Goal: Transaction & Acquisition: Purchase product/service

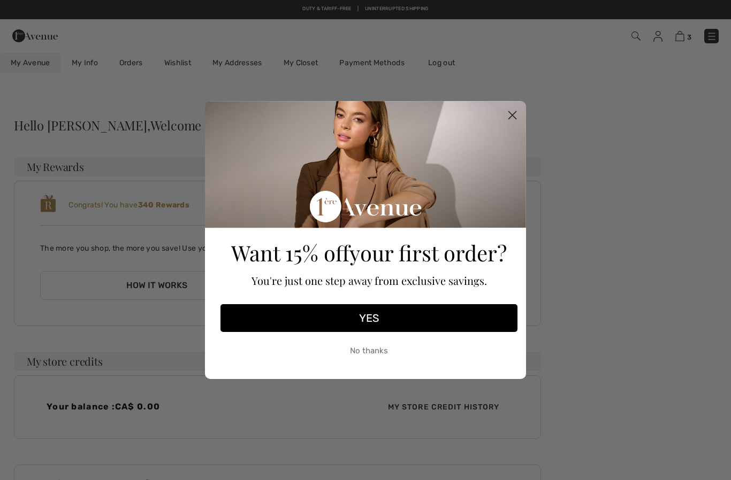
click at [517, 119] on circle "Close dialog" at bounding box center [512, 115] width 18 height 18
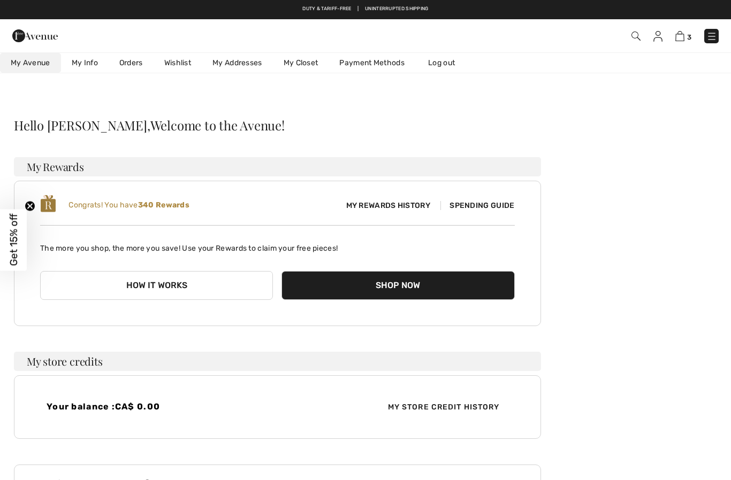
click at [174, 67] on link "Wishlist" at bounding box center [178, 63] width 48 height 20
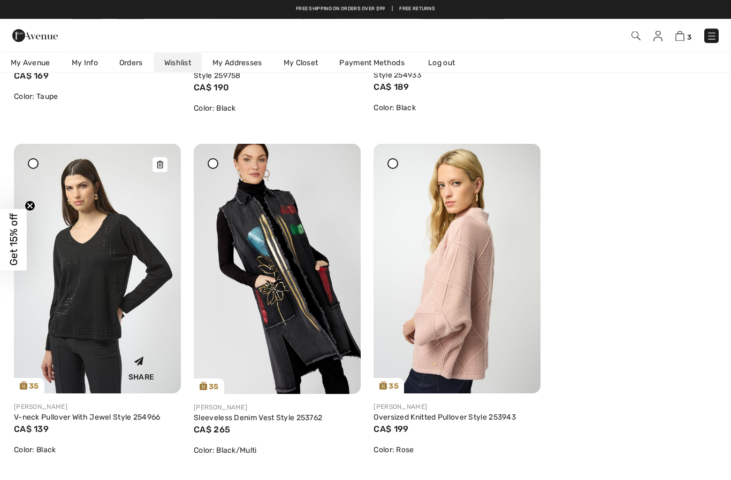
scroll to position [2171, 0]
click at [93, 325] on img at bounding box center [97, 269] width 167 height 250
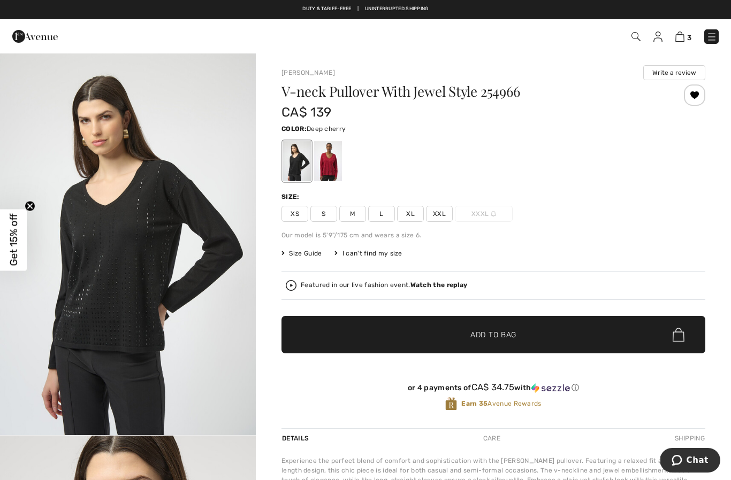
click at [333, 175] on div at bounding box center [328, 161] width 28 height 40
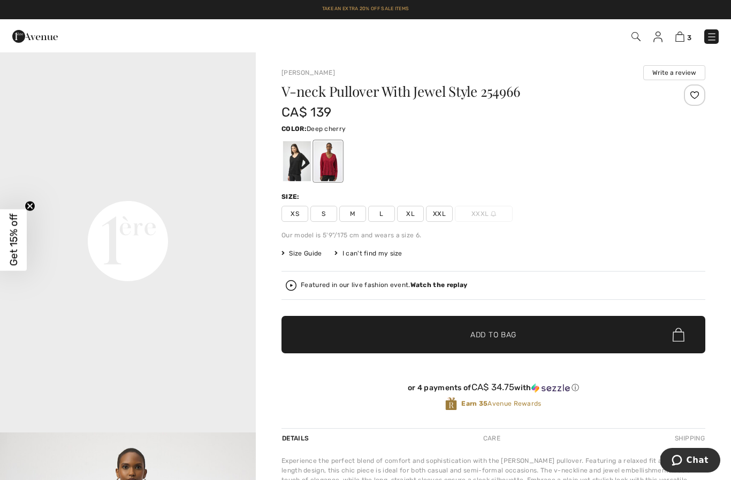
scroll to position [771, 0]
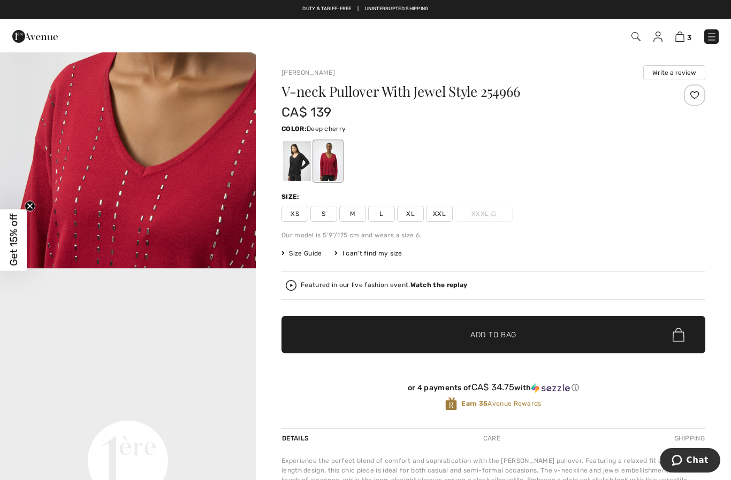
click at [654, 42] on link at bounding box center [657, 36] width 9 height 13
click at [659, 40] on img at bounding box center [657, 37] width 9 height 11
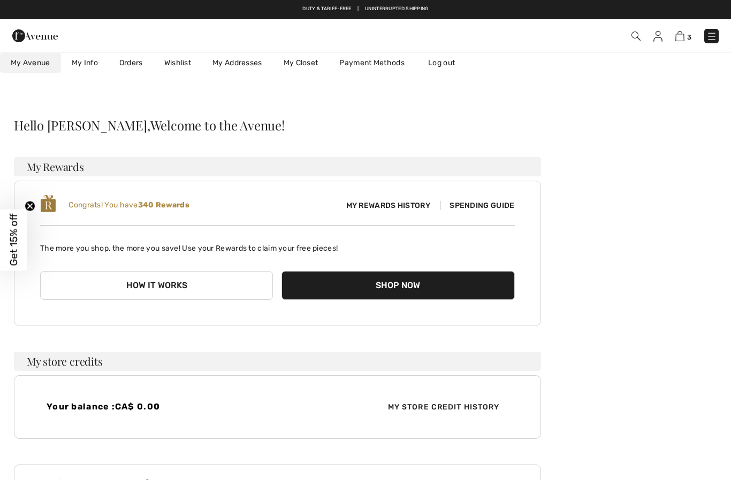
click at [185, 67] on link "Wishlist" at bounding box center [178, 63] width 48 height 20
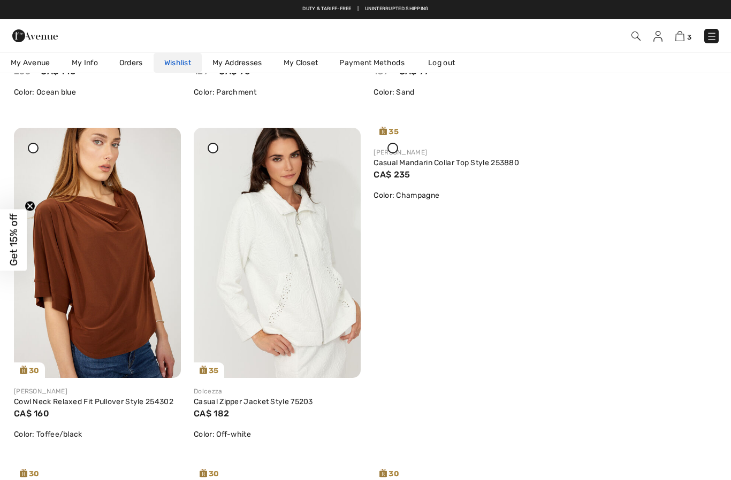
scroll to position [429, 0]
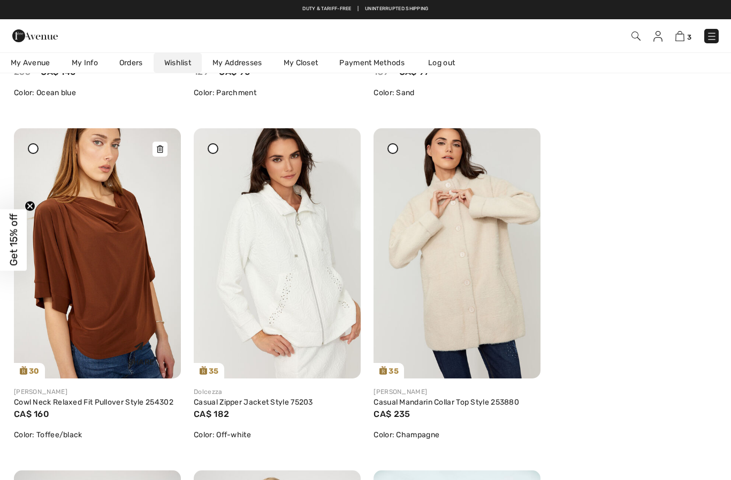
click at [125, 277] on img at bounding box center [97, 253] width 167 height 250
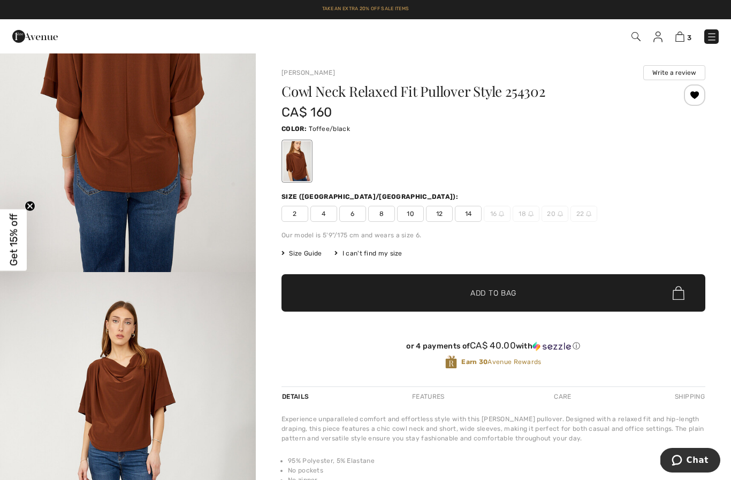
click at [662, 32] on img at bounding box center [657, 37] width 9 height 11
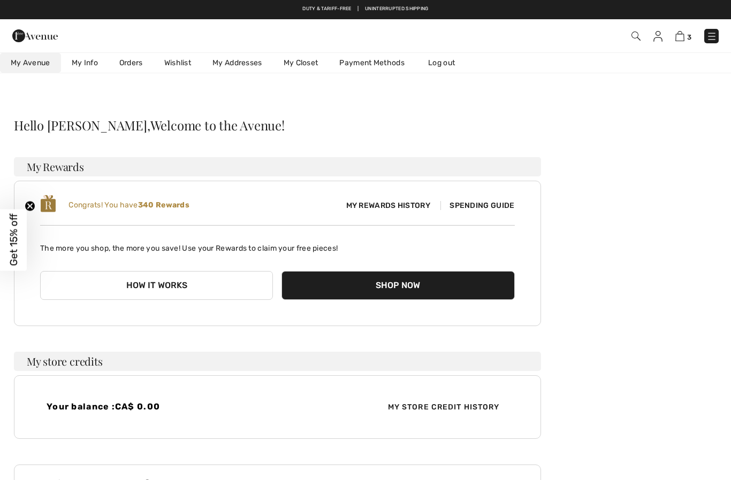
click at [183, 67] on link "Wishlist" at bounding box center [178, 63] width 48 height 20
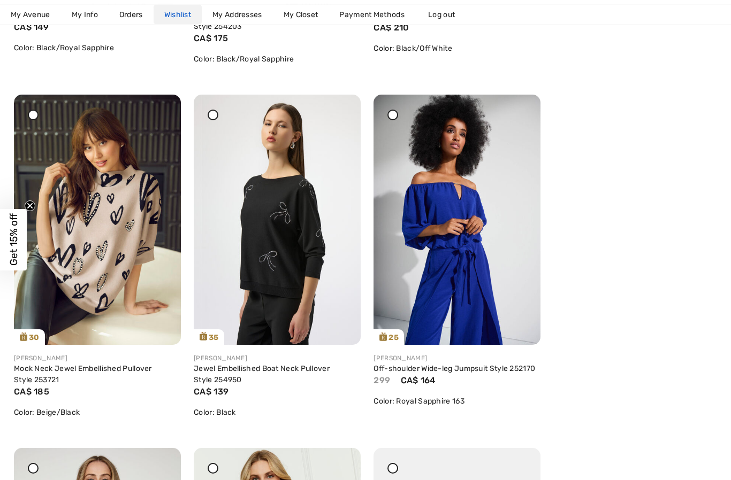
scroll to position [1159, 0]
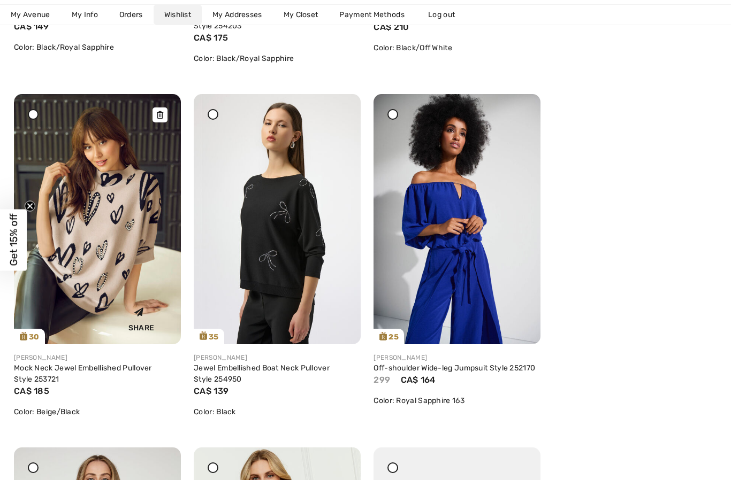
click at [121, 277] on img at bounding box center [97, 219] width 167 height 250
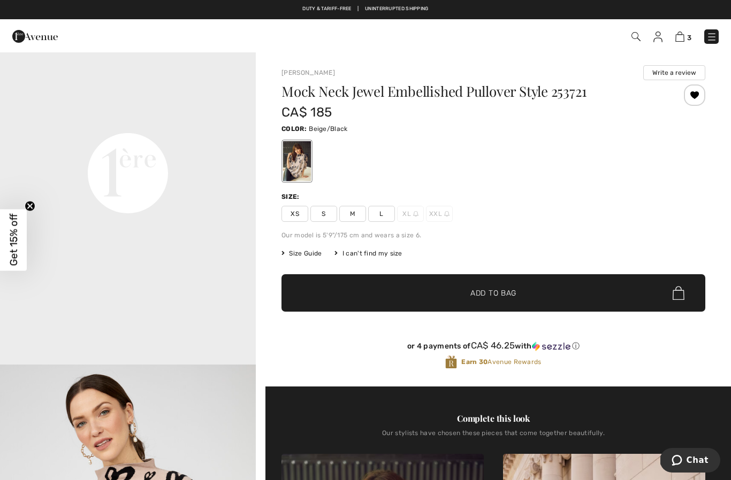
scroll to position [839, 0]
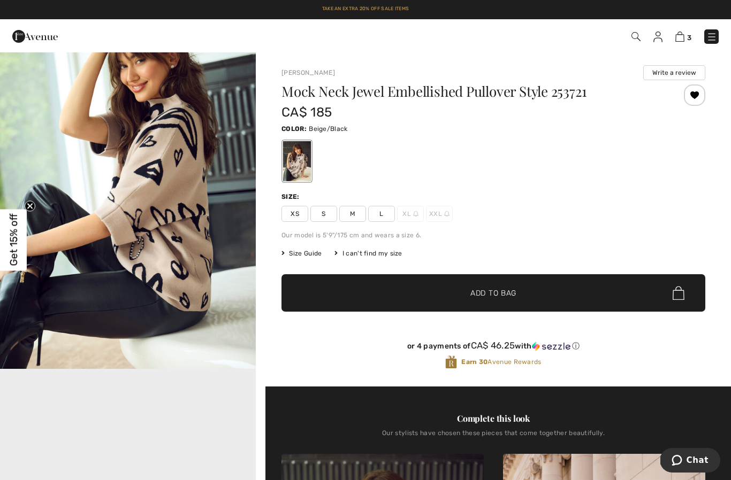
click at [658, 48] on div "3 Checkout" at bounding box center [365, 36] width 731 height 34
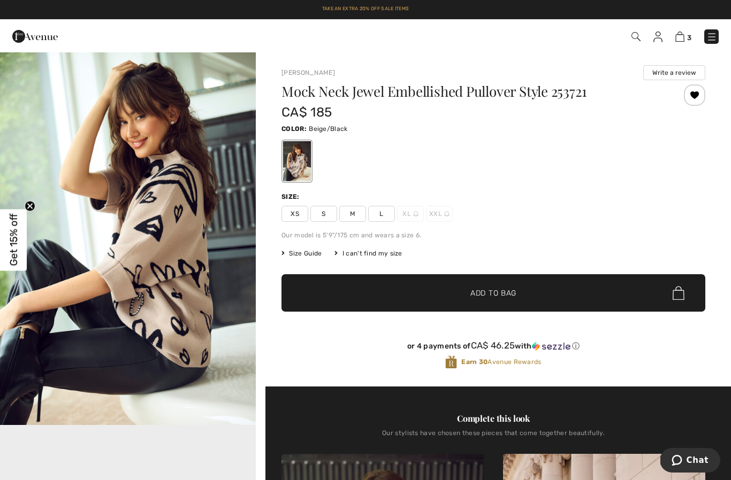
scroll to position [390, 0]
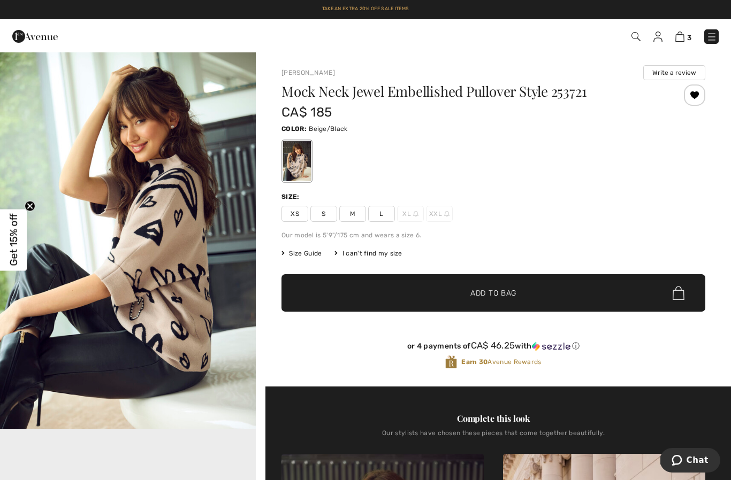
click at [662, 30] on link at bounding box center [657, 36] width 9 height 13
click at [656, 34] on img at bounding box center [657, 37] width 9 height 11
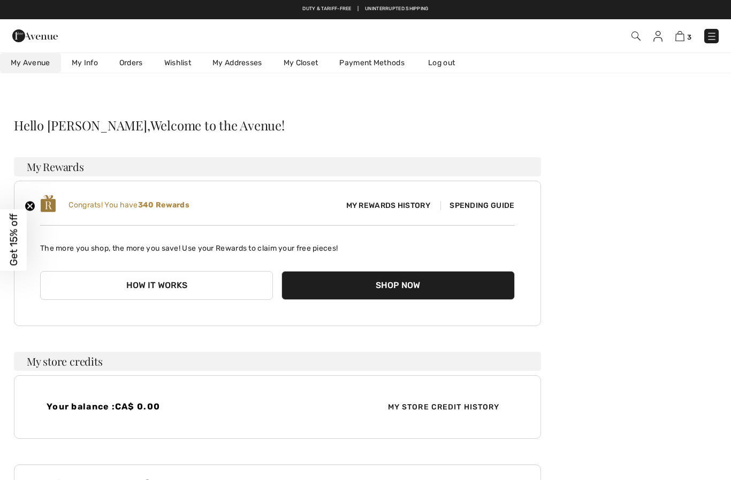
click at [185, 66] on link "Wishlist" at bounding box center [178, 63] width 48 height 20
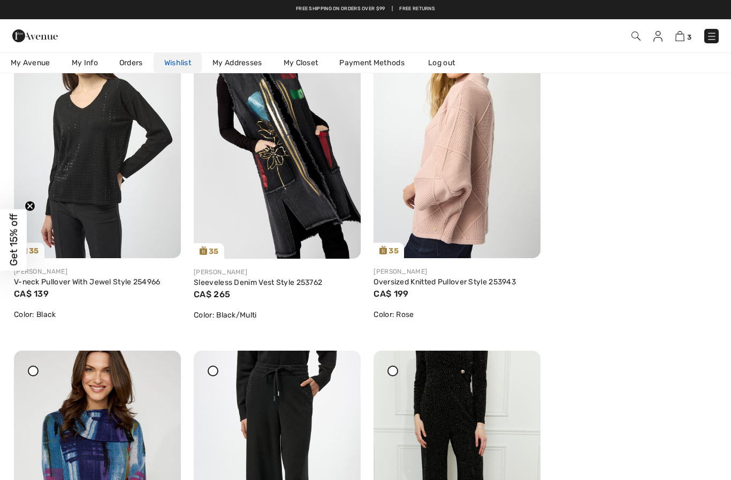
scroll to position [2305, 0]
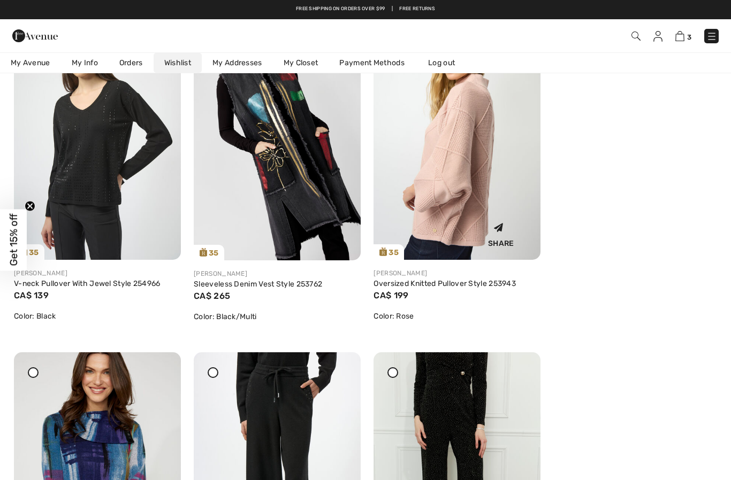
click at [460, 236] on div "Share" at bounding box center [456, 233] width 151 height 38
click at [477, 203] on img at bounding box center [456, 135] width 167 height 250
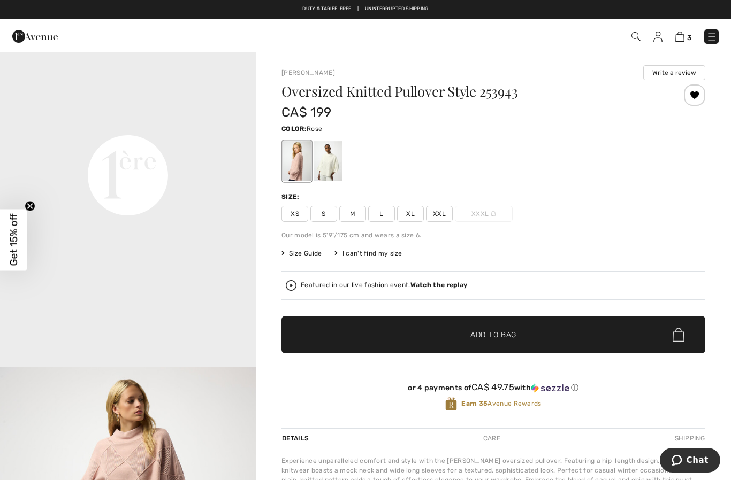
scroll to position [837, 0]
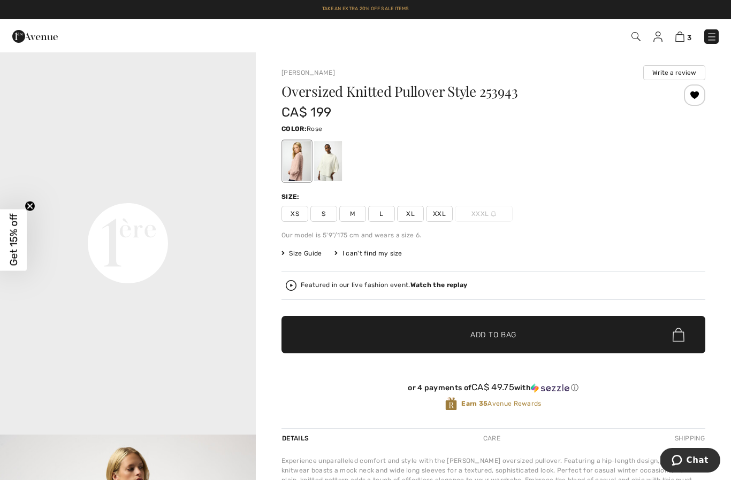
click at [658, 48] on div "3 Checkout" at bounding box center [365, 36] width 731 height 34
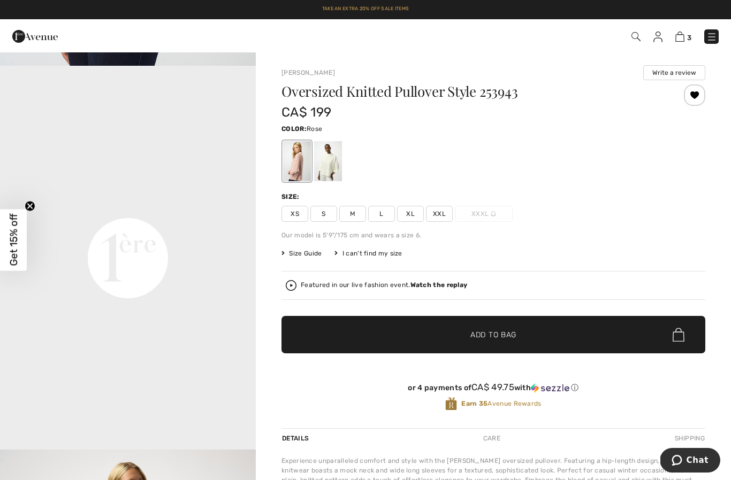
scroll to position [744, 0]
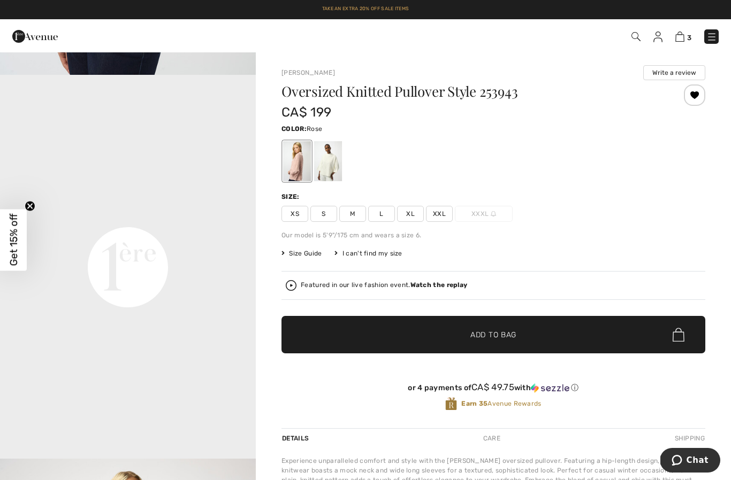
click at [662, 32] on img at bounding box center [657, 37] width 9 height 11
click at [668, 33] on span "3" at bounding box center [515, 36] width 405 height 14
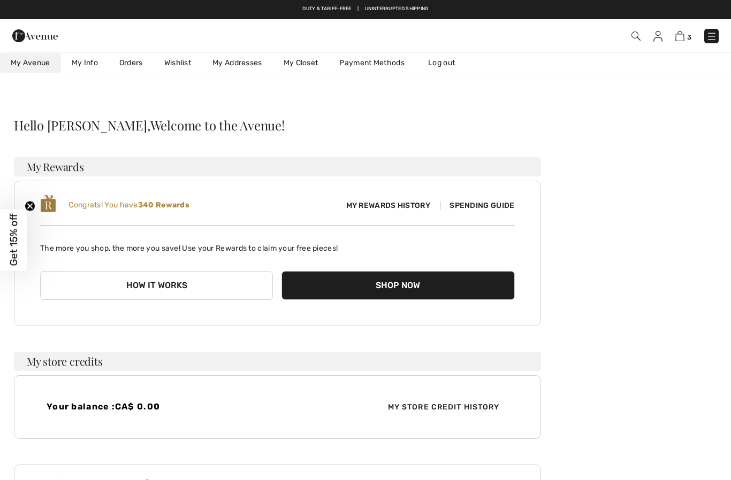
click at [186, 57] on link "Wishlist" at bounding box center [178, 63] width 48 height 20
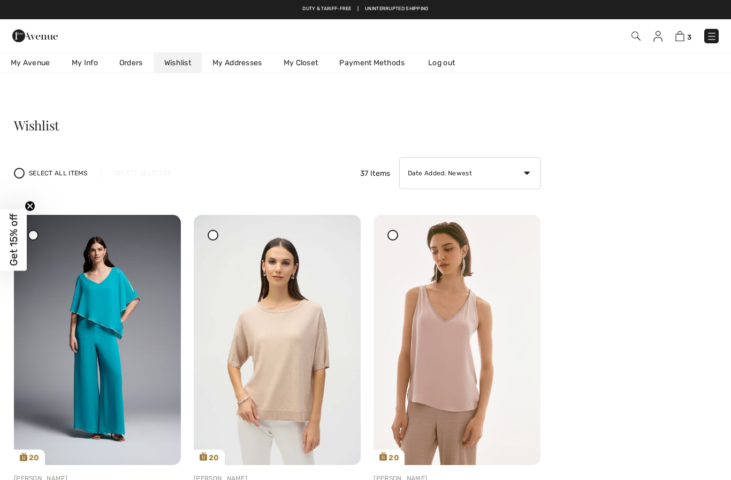
click at [171, 60] on link "Wishlist" at bounding box center [178, 63] width 48 height 20
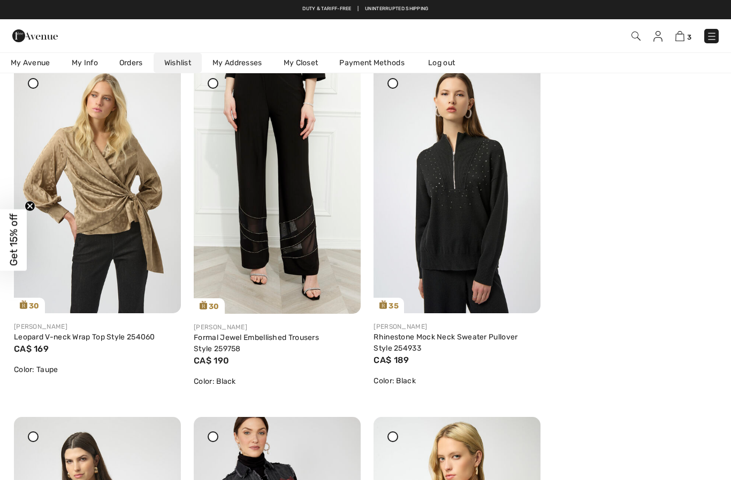
scroll to position [1899, 0]
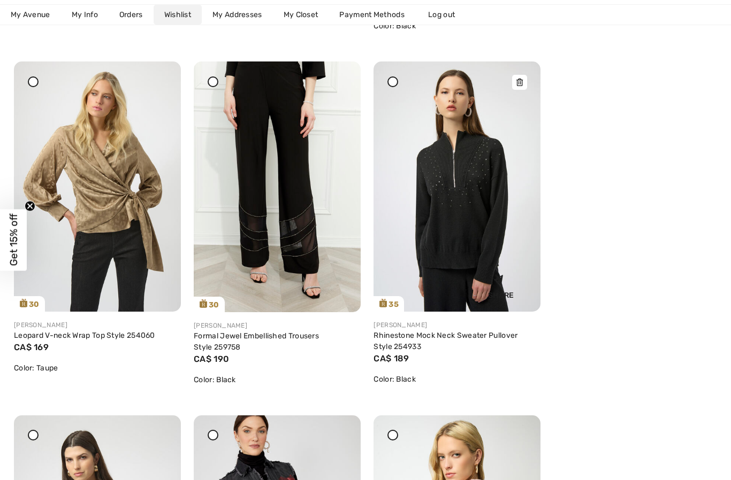
click at [479, 248] on img at bounding box center [456, 187] width 167 height 250
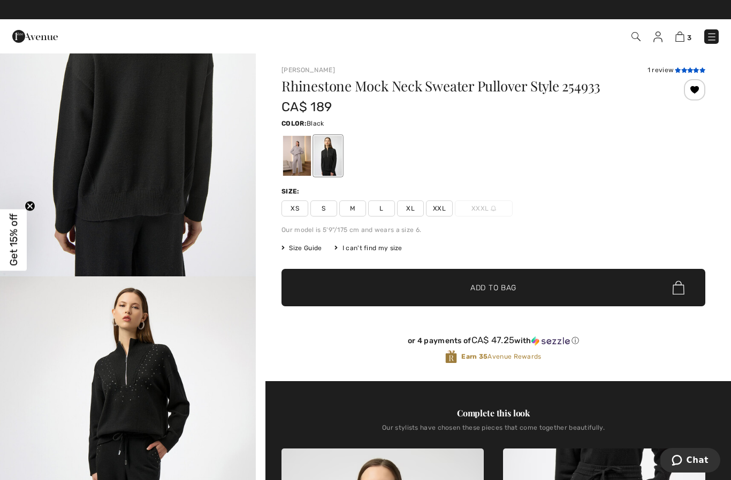
click at [690, 70] on icon at bounding box center [690, 69] width 6 height 5
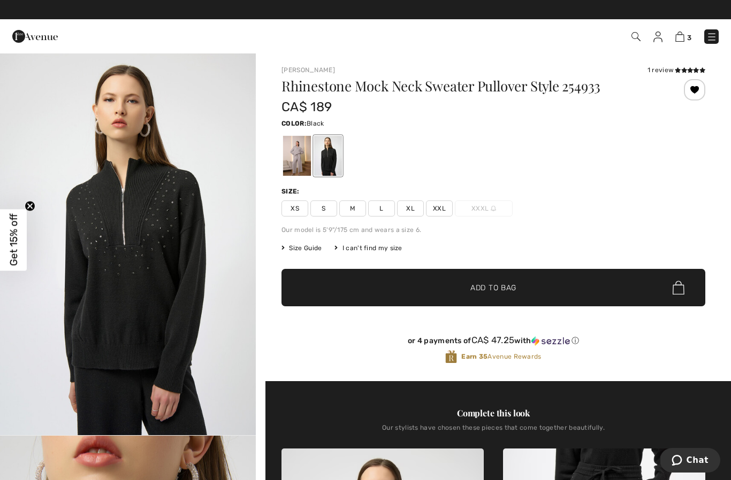
click at [659, 38] on img at bounding box center [657, 37] width 9 height 11
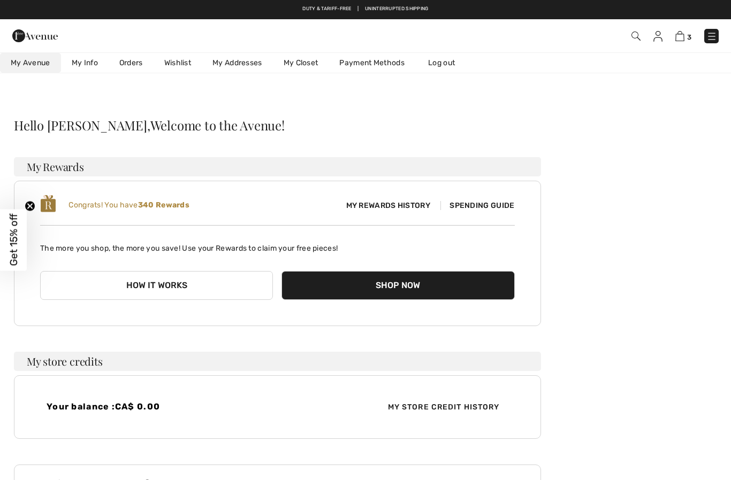
click at [185, 63] on link "Wishlist" at bounding box center [178, 63] width 48 height 20
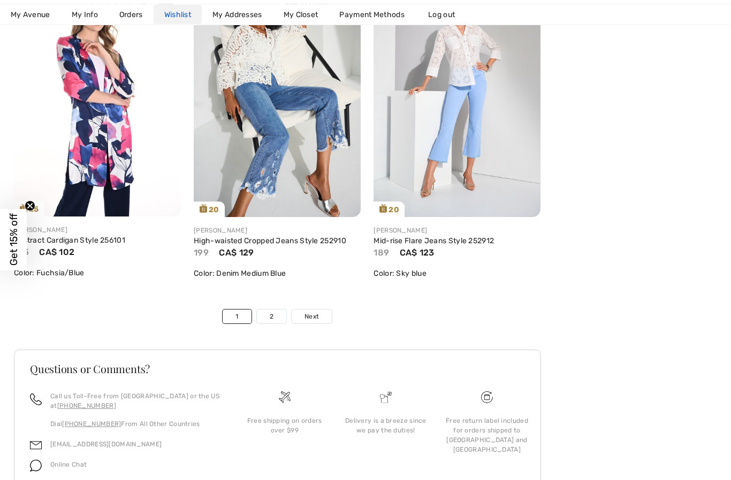
scroll to position [4079, 0]
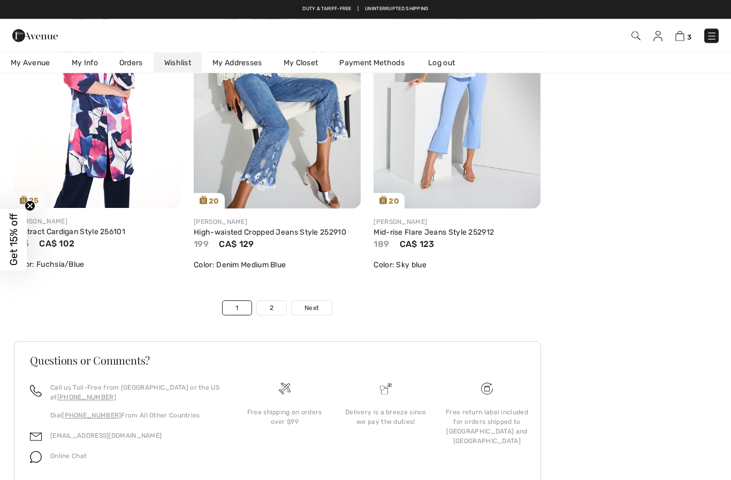
click at [302, 308] on link "Next" at bounding box center [312, 309] width 40 height 14
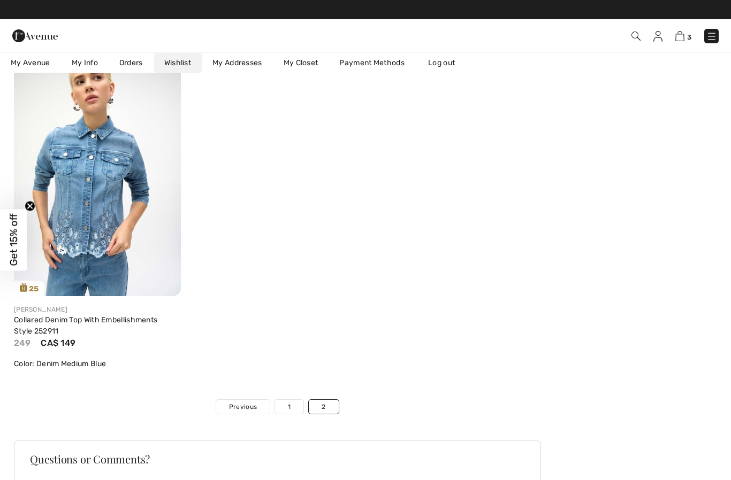
scroll to position [0, 0]
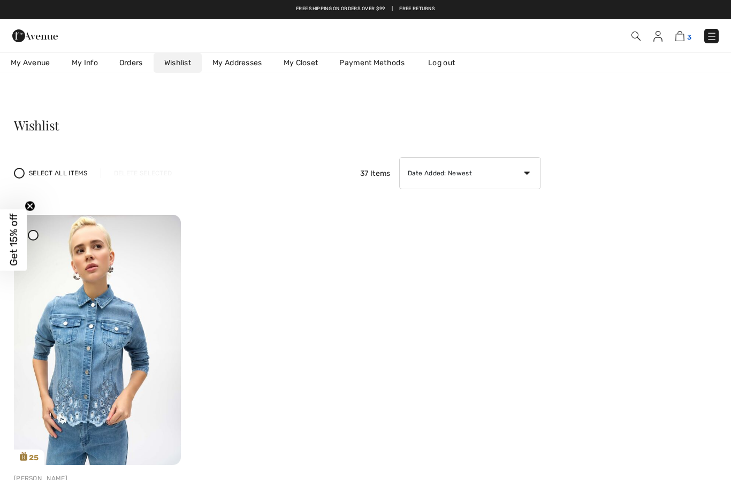
click at [683, 38] on img at bounding box center [679, 36] width 9 height 10
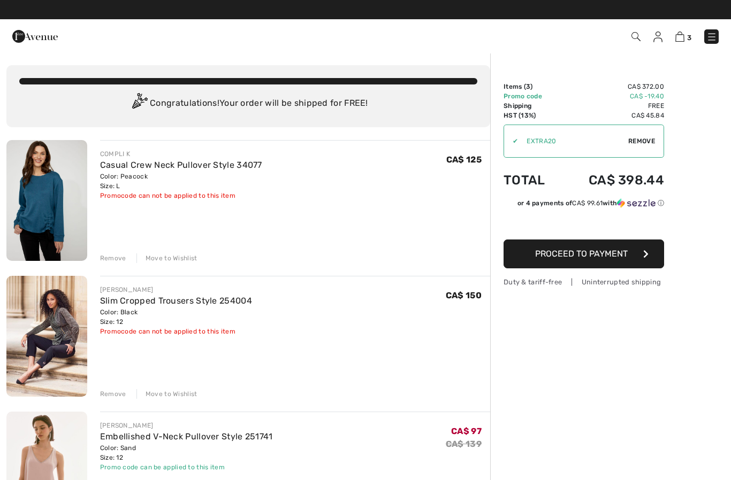
click at [153, 176] on div "Color: Peacock Size: L" at bounding box center [181, 181] width 162 height 19
click at [166, 169] on link "Casual Crew Neck Pullover Style 34077" at bounding box center [181, 165] width 162 height 10
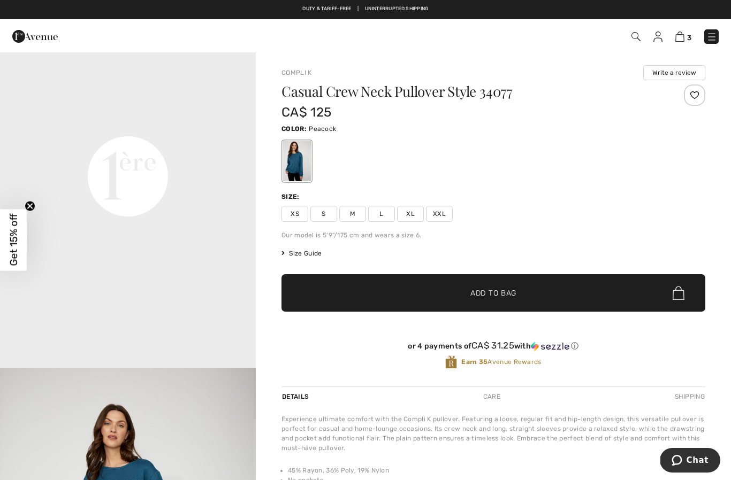
scroll to position [838, 0]
click at [695, 93] on div at bounding box center [694, 95] width 21 height 21
click at [680, 38] on img at bounding box center [679, 37] width 9 height 10
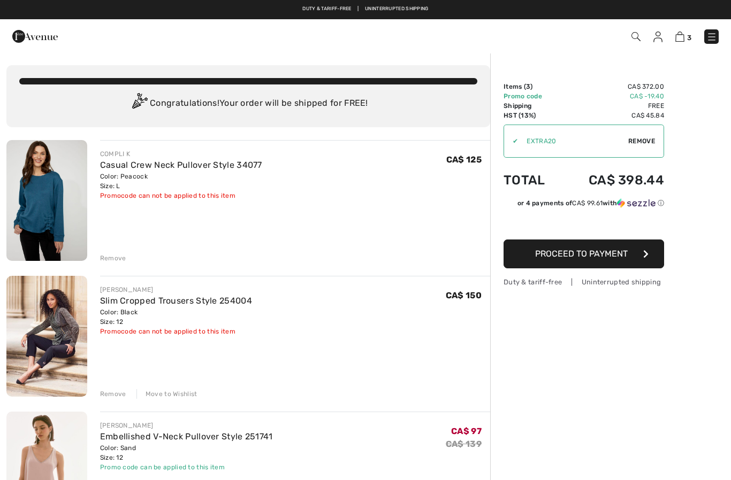
click at [112, 258] on div "Remove" at bounding box center [113, 259] width 26 height 10
